Goal: Task Accomplishment & Management: Manage account settings

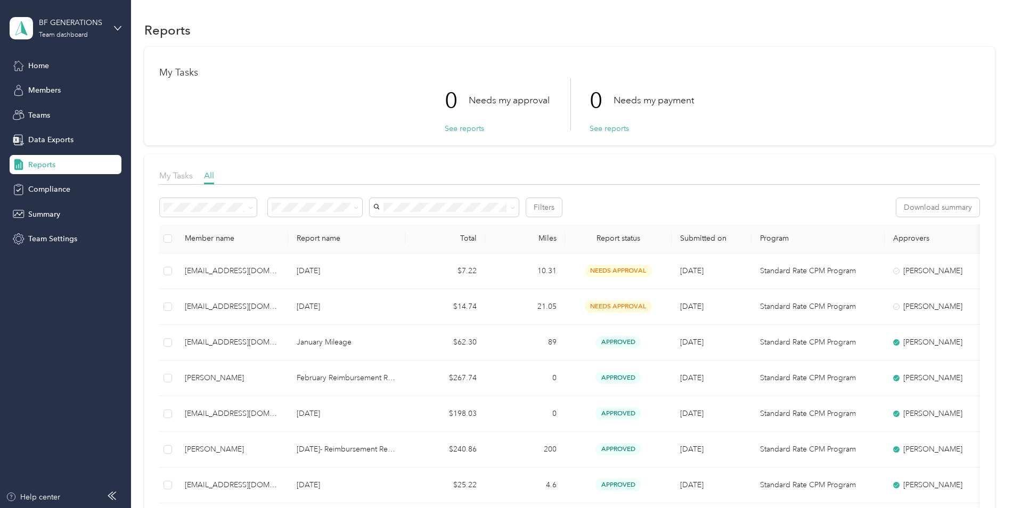
click at [109, 23] on div "BF GENERATIONS Team dashboard" at bounding box center [66, 28] width 112 height 37
click at [49, 134] on div "Log out" at bounding box center [39, 135] width 41 height 11
